Goal: Information Seeking & Learning: Learn about a topic

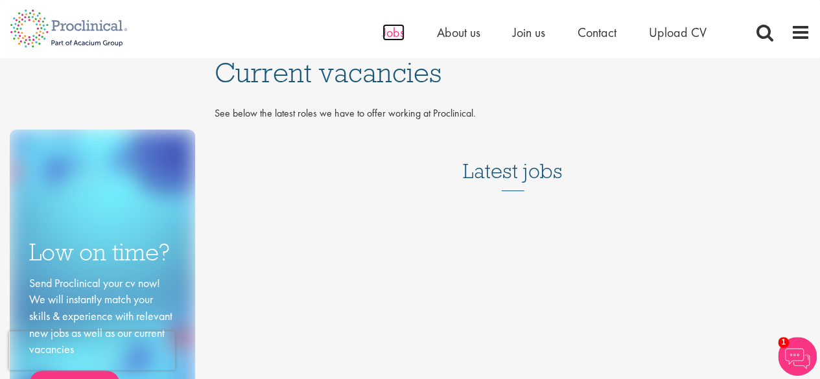
click at [388, 33] on span "Jobs" at bounding box center [394, 32] width 22 height 17
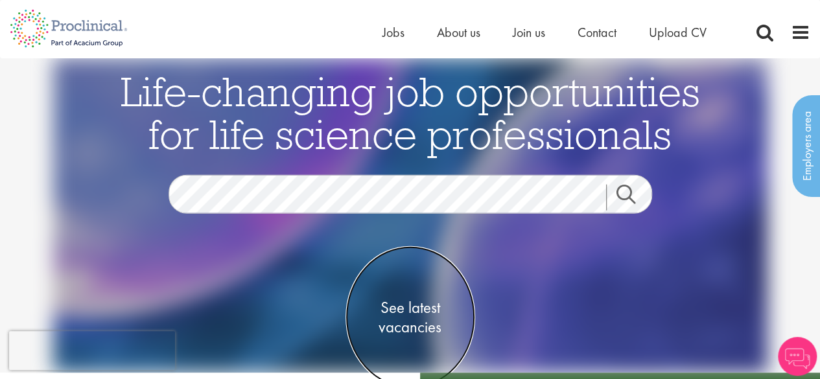
click at [389, 321] on span "See latest vacancies" at bounding box center [411, 317] width 130 height 39
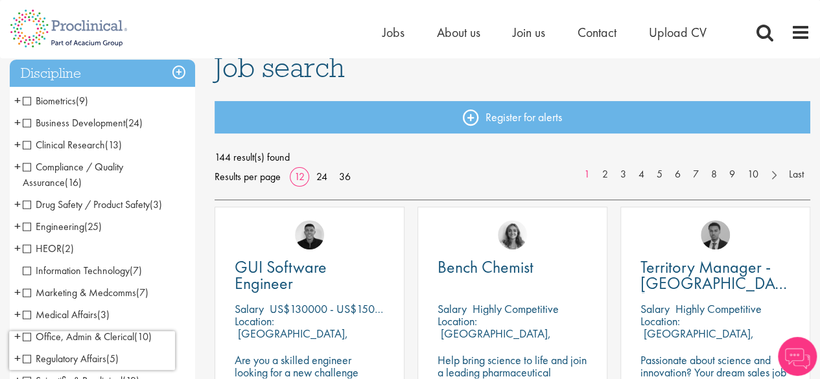
scroll to position [195, 0]
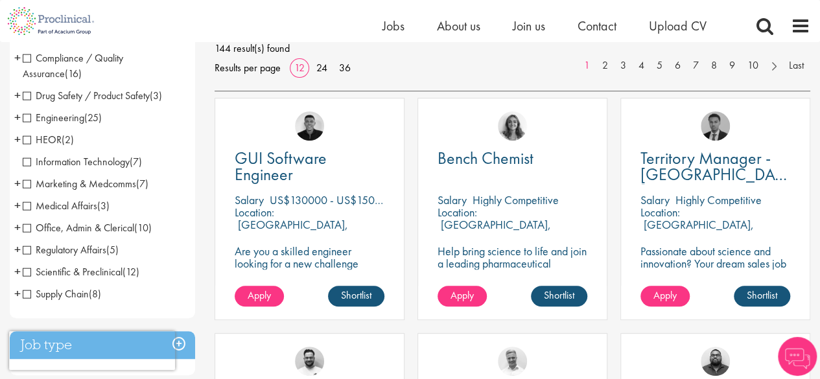
click at [80, 162] on span "Information Technology" at bounding box center [76, 162] width 107 height 14
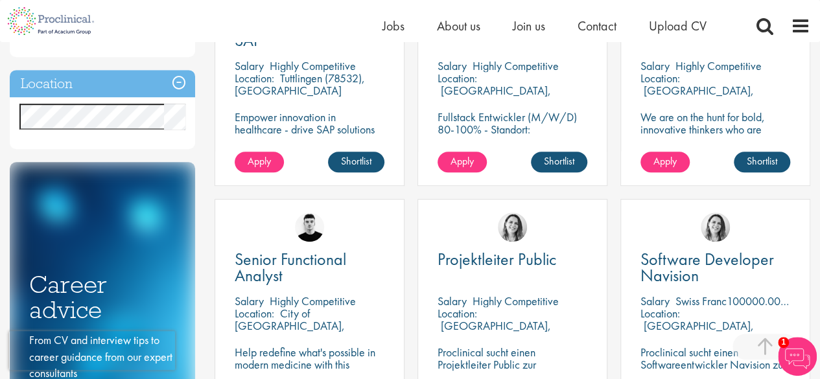
scroll to position [454, 0]
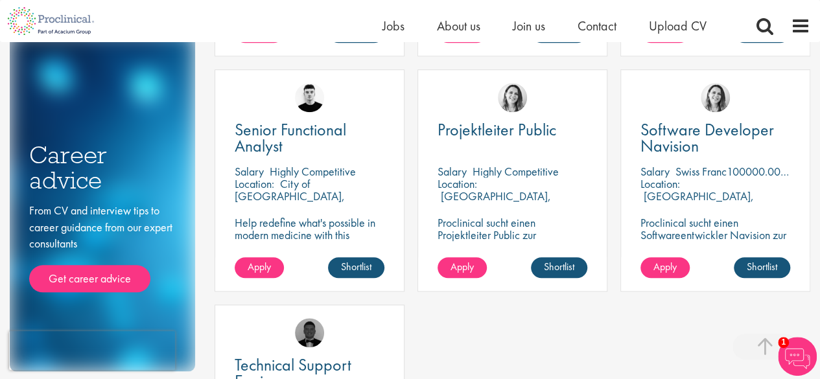
drag, startPoint x: 738, startPoint y: 171, endPoint x: 748, endPoint y: 170, distance: 9.7
click at [748, 170] on p "Swiss Franc100000.00 - Swiss Franc110000.00 per annum" at bounding box center [809, 171] width 266 height 15
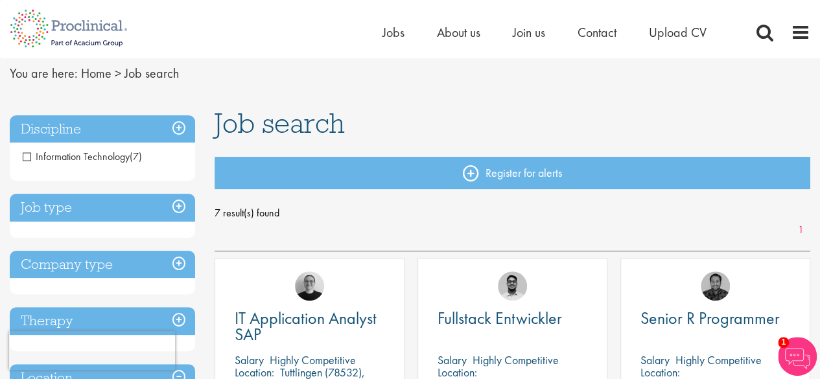
scroll to position [0, 0]
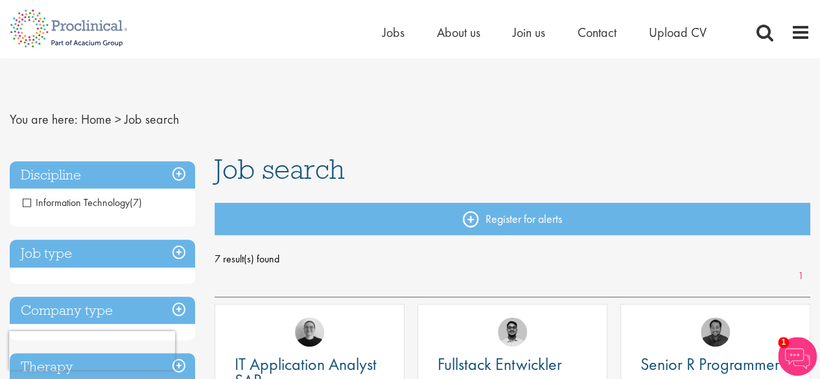
click at [29, 206] on span "Information Technology" at bounding box center [76, 203] width 107 height 14
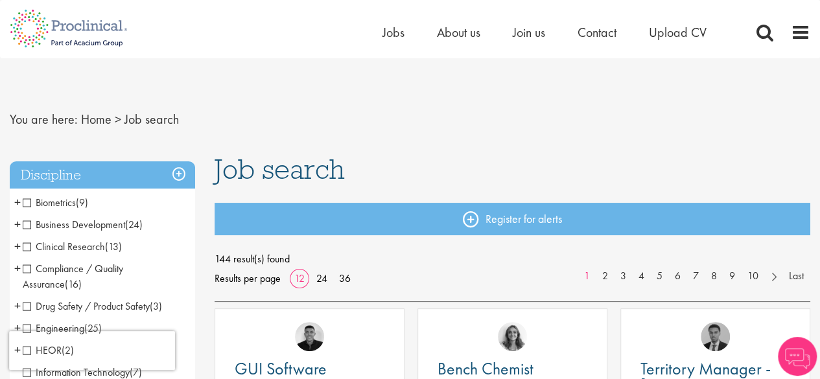
scroll to position [65, 0]
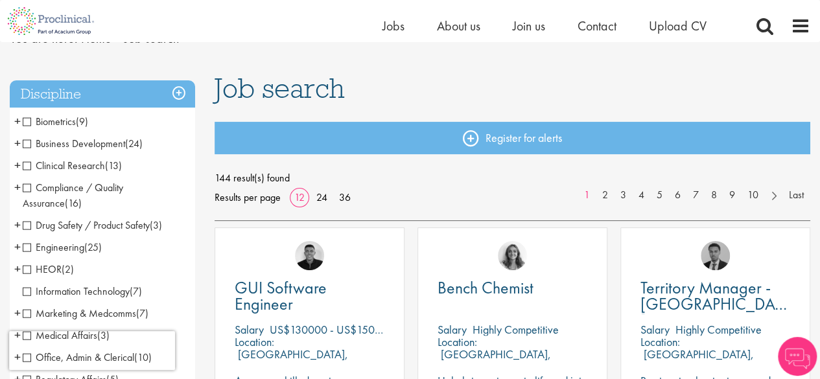
click at [27, 228] on span "Drug Safety / Product Safety" at bounding box center [86, 226] width 127 height 14
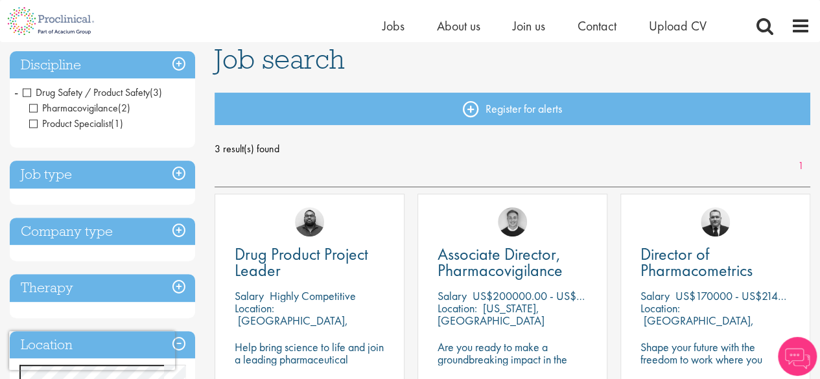
scroll to position [195, 0]
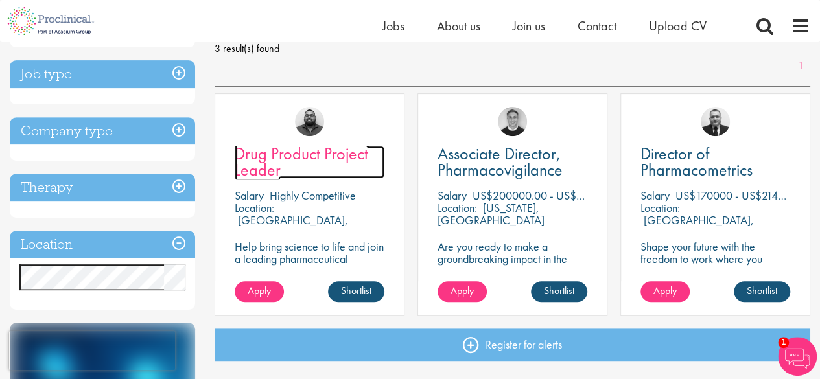
click at [313, 156] on span "Drug Product Project Leader" at bounding box center [302, 162] width 134 height 38
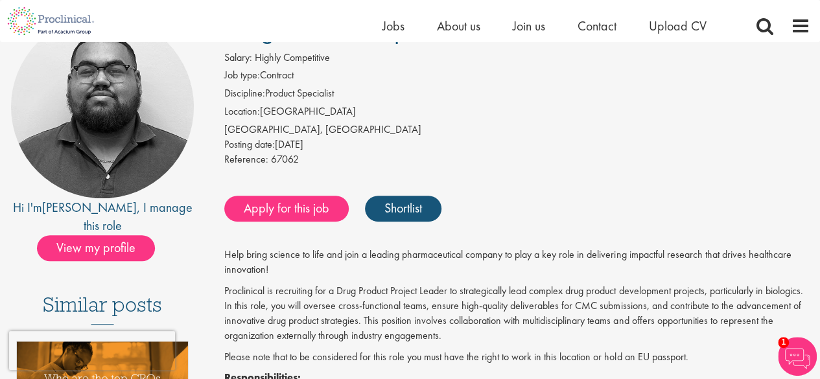
scroll to position [65, 0]
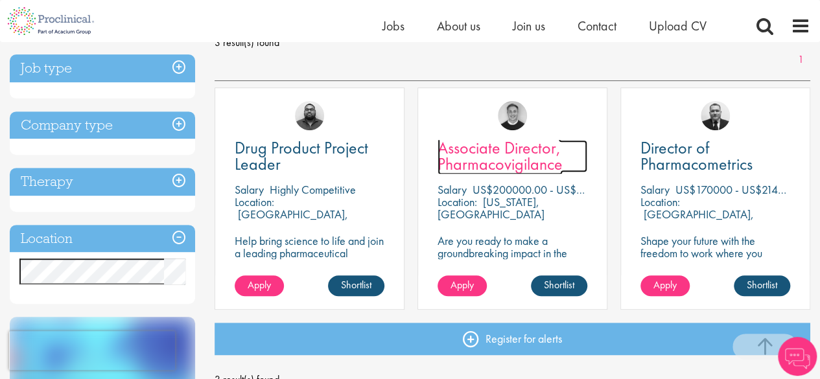
click at [532, 146] on span "Associate Director, Pharmacovigilance" at bounding box center [500, 156] width 125 height 38
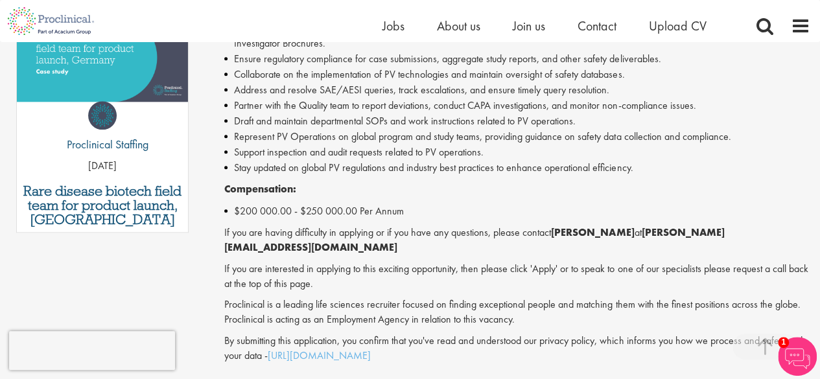
scroll to position [713, 0]
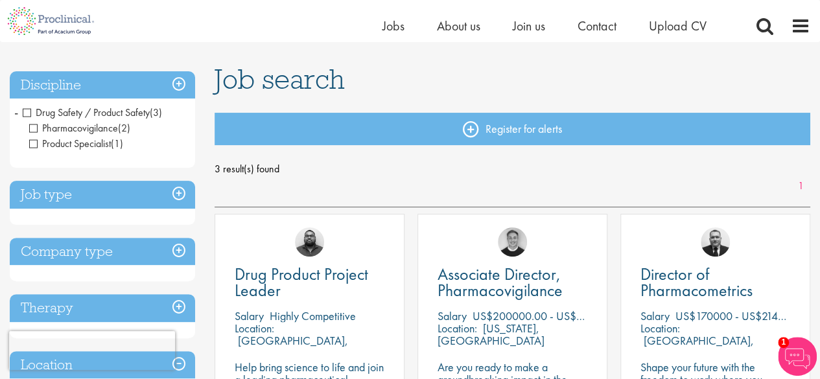
scroll to position [10, 0]
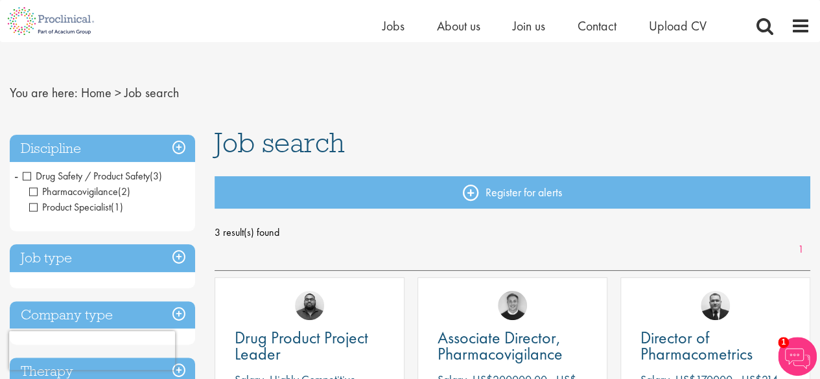
click at [29, 177] on span "Drug Safety / Product Safety" at bounding box center [86, 176] width 127 height 14
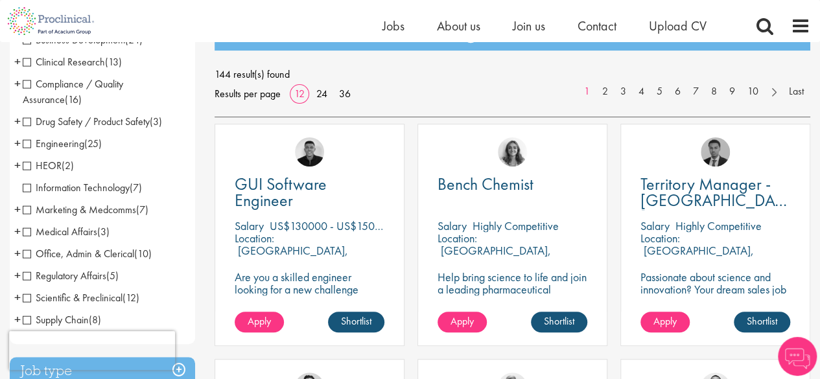
scroll to position [195, 0]
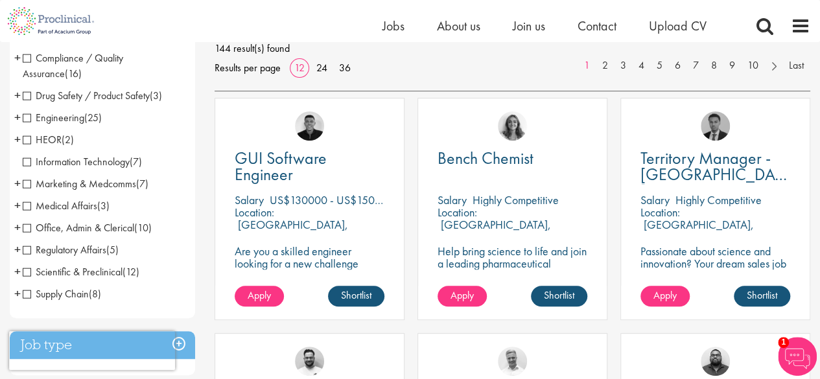
click at [25, 60] on span "Compliance / Quality Assurance" at bounding box center [73, 65] width 101 height 29
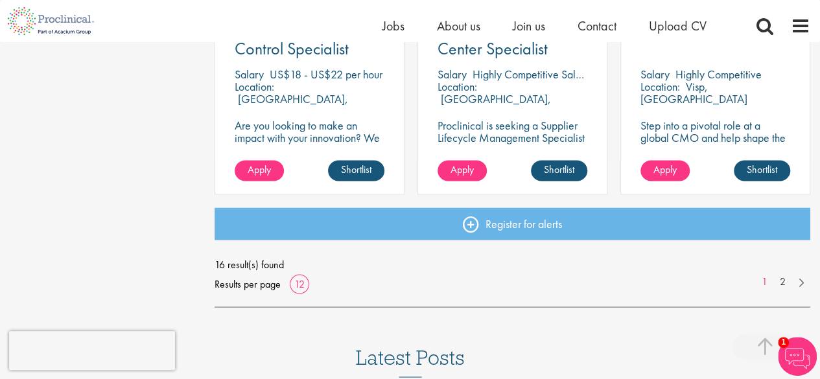
scroll to position [1037, 0]
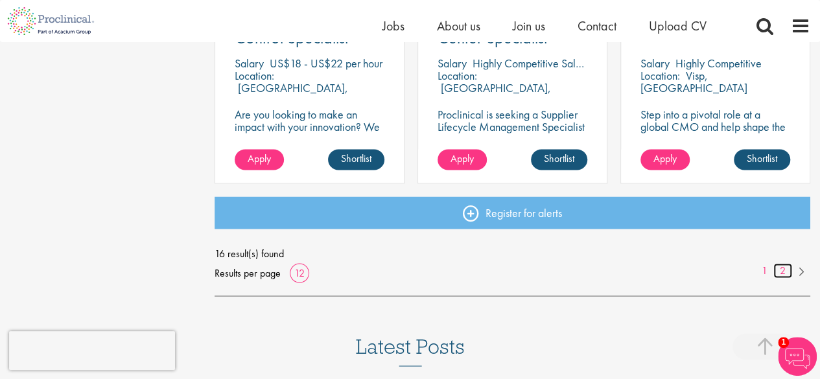
click at [782, 271] on link "2" at bounding box center [783, 270] width 19 height 15
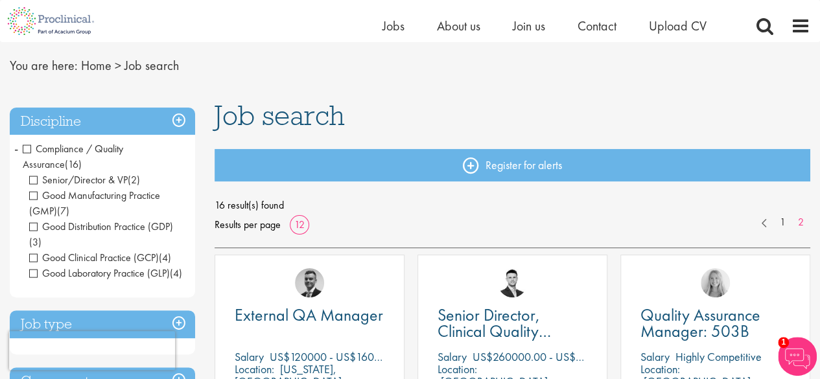
scroll to position [65, 0]
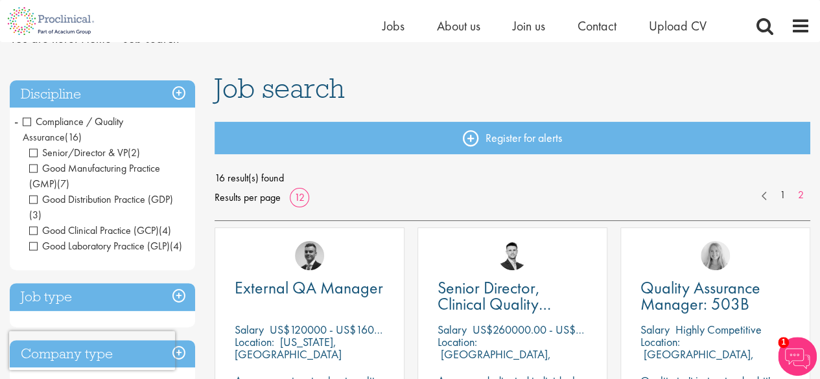
click at [28, 123] on span "Compliance / Quality Assurance" at bounding box center [73, 129] width 101 height 29
